Goal: Task Accomplishment & Management: Use online tool/utility

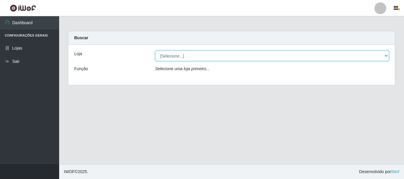
click at [385, 54] on select "[Selecione...] Nordestão - Alecrim" at bounding box center [272, 56] width 234 height 10
select select "453"
click at [155, 51] on select "[Selecione...] Nordestão - Alecrim" at bounding box center [272, 56] width 234 height 10
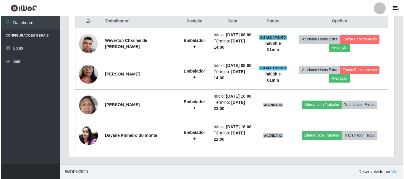
scroll to position [256, 0]
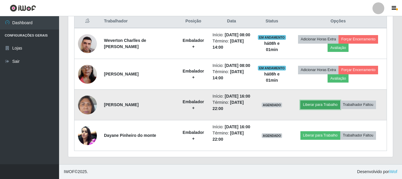
click at [313, 101] on button "Liberar para Trabalho" at bounding box center [321, 105] width 40 height 8
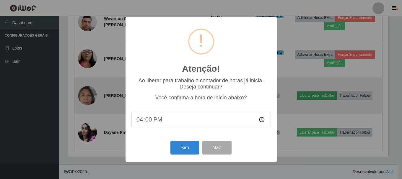
scroll to position [123, 322]
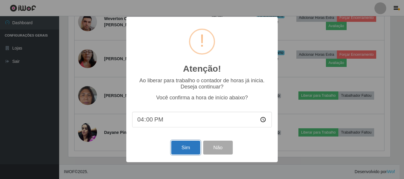
click at [179, 146] on button "Sim" at bounding box center [185, 148] width 29 height 14
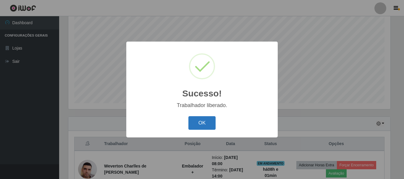
click at [205, 125] on button "OK" at bounding box center [202, 124] width 28 height 14
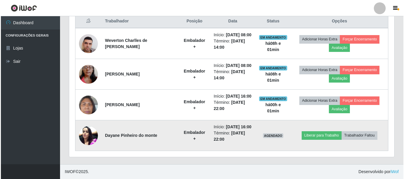
scroll to position [256, 0]
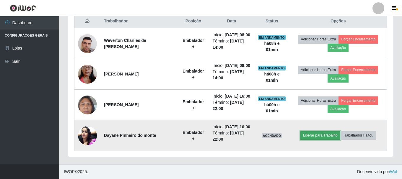
click at [323, 133] on button "Liberar para Trabalho" at bounding box center [321, 136] width 40 height 8
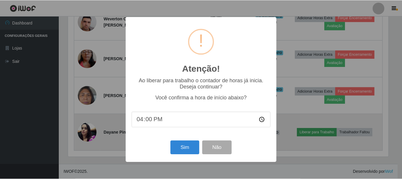
scroll to position [123, 322]
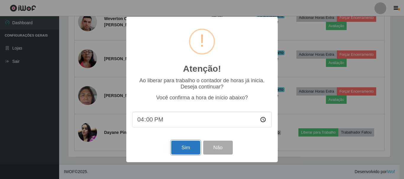
click at [185, 150] on button "Sim" at bounding box center [185, 148] width 29 height 14
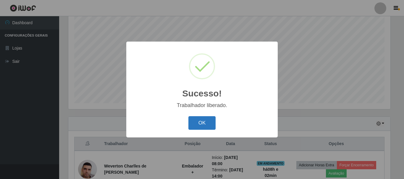
click at [195, 130] on button "OK" at bounding box center [202, 124] width 28 height 14
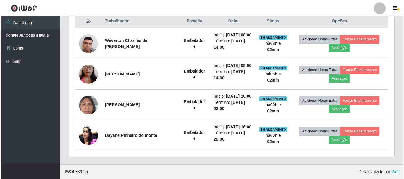
scroll to position [226, 0]
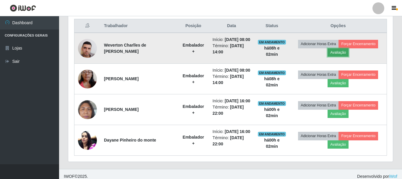
click at [340, 55] on button "Avaliação" at bounding box center [338, 52] width 21 height 8
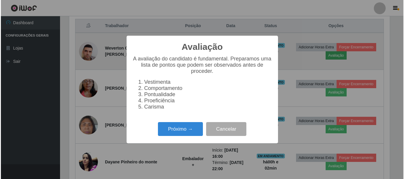
scroll to position [123, 322]
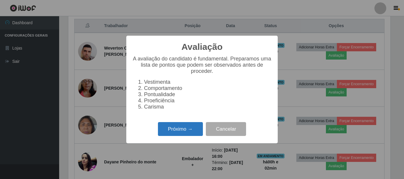
click at [189, 132] on button "Próximo →" at bounding box center [180, 129] width 45 height 14
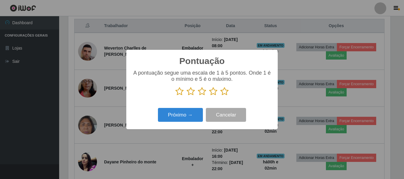
scroll to position [0, 0]
click at [224, 92] on icon at bounding box center [224, 91] width 8 height 9
click at [220, 96] on input "radio" at bounding box center [220, 96] width 0 height 0
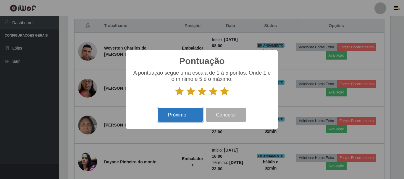
click at [184, 117] on button "Próximo →" at bounding box center [180, 115] width 45 height 14
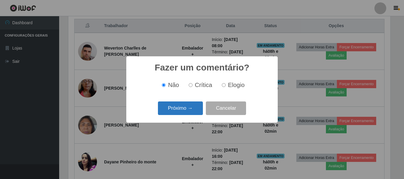
click at [185, 110] on button "Próximo →" at bounding box center [180, 109] width 45 height 14
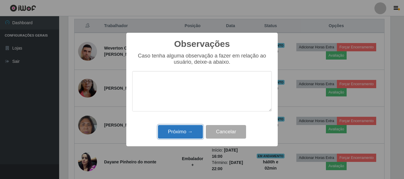
click at [185, 132] on button "Próximo →" at bounding box center [180, 132] width 45 height 14
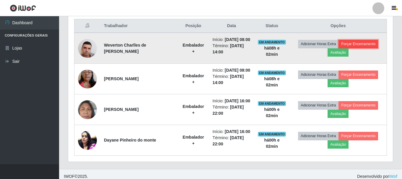
click at [353, 47] on button "Forçar Encerramento" at bounding box center [359, 44] width 40 height 8
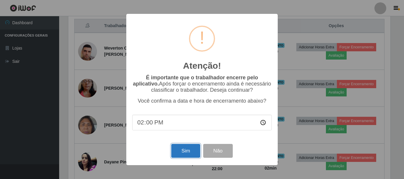
click at [180, 153] on button "Sim" at bounding box center [185, 151] width 29 height 14
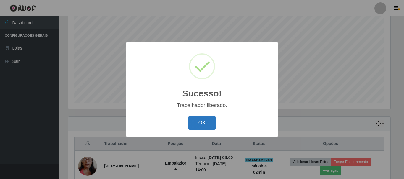
click at [200, 120] on button "OK" at bounding box center [202, 124] width 28 height 14
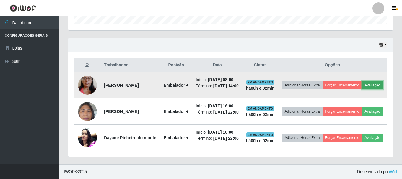
click at [362, 84] on button "Avaliação" at bounding box center [372, 85] width 21 height 8
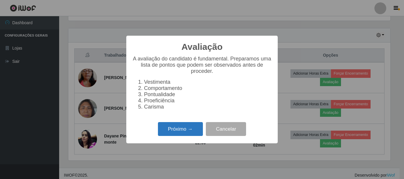
click at [191, 132] on button "Próximo →" at bounding box center [180, 129] width 45 height 14
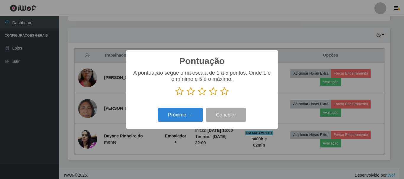
scroll to position [295583, 295383]
click at [224, 92] on icon at bounding box center [224, 91] width 8 height 9
click at [220, 96] on input "radio" at bounding box center [220, 96] width 0 height 0
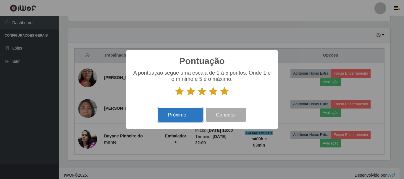
click at [187, 117] on button "Próximo →" at bounding box center [180, 115] width 45 height 14
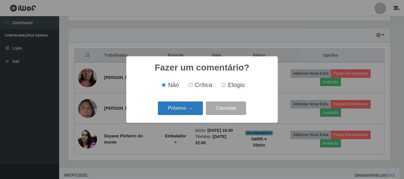
click at [188, 110] on button "Próximo →" at bounding box center [180, 109] width 45 height 14
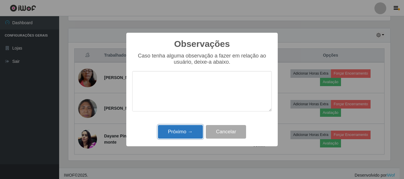
click at [186, 130] on button "Próximo →" at bounding box center [180, 132] width 45 height 14
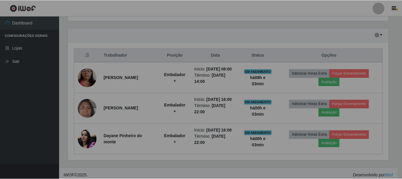
scroll to position [123, 325]
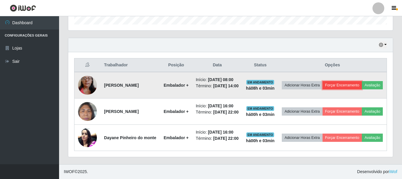
click at [355, 81] on button "Forçar Encerramento" at bounding box center [343, 85] width 40 height 8
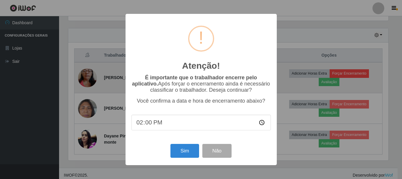
scroll to position [123, 322]
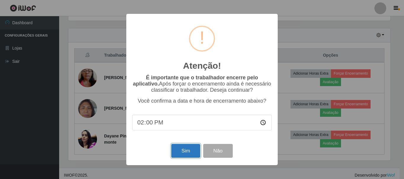
click at [186, 154] on button "Sim" at bounding box center [185, 151] width 29 height 14
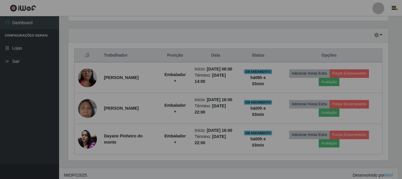
scroll to position [123, 325]
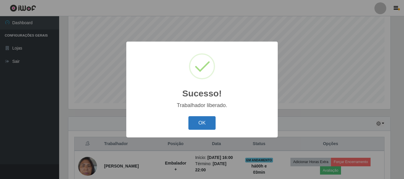
click at [198, 124] on button "OK" at bounding box center [202, 124] width 28 height 14
